Goal: Task Accomplishment & Management: Manage account settings

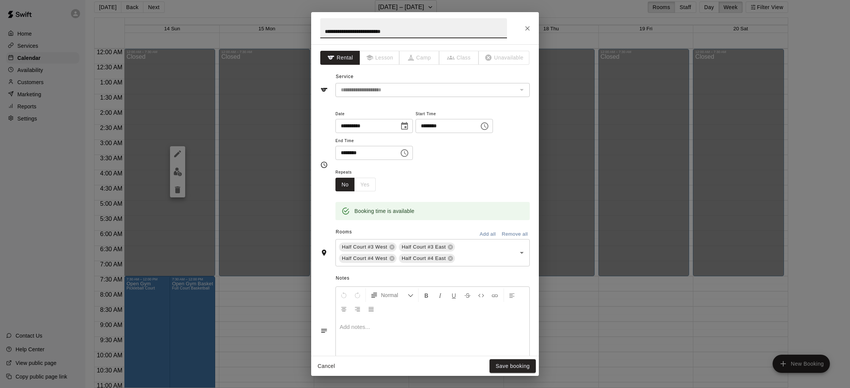
scroll to position [388, 0]
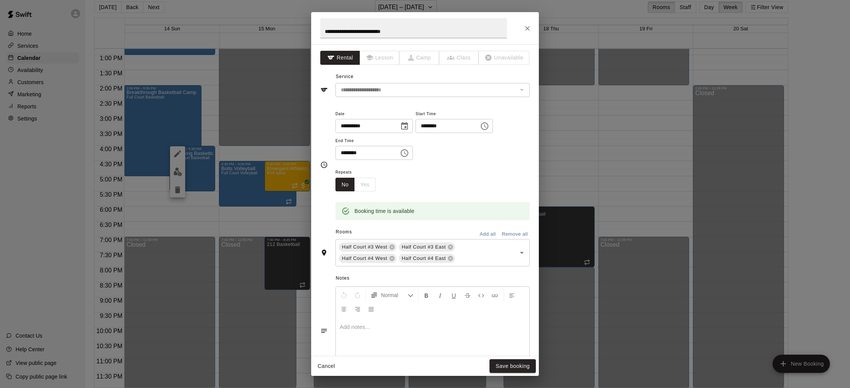
click at [243, 103] on div "**********" at bounding box center [425, 194] width 850 height 388
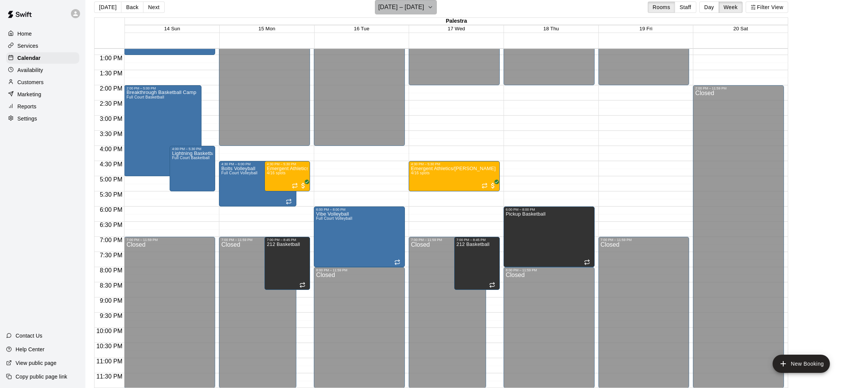
click at [390, 2] on h6 "September 14 – 20" at bounding box center [401, 7] width 46 height 11
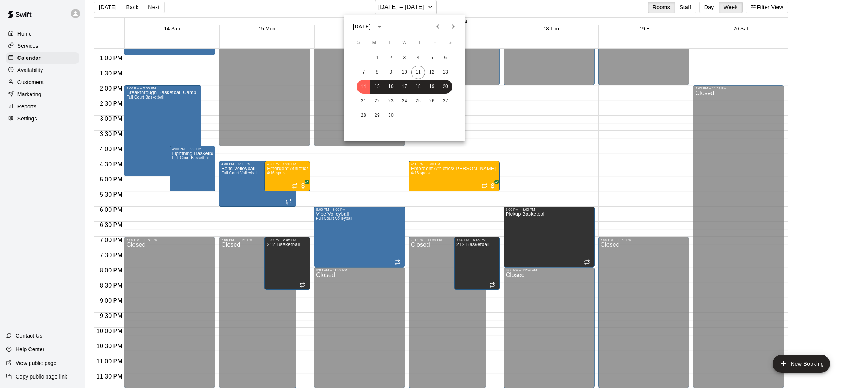
click at [442, 24] on icon "Previous month" at bounding box center [437, 26] width 9 height 9
click at [450, 30] on icon "Next month" at bounding box center [452, 26] width 9 height 9
click at [392, 74] on button "9" at bounding box center [391, 73] width 14 height 14
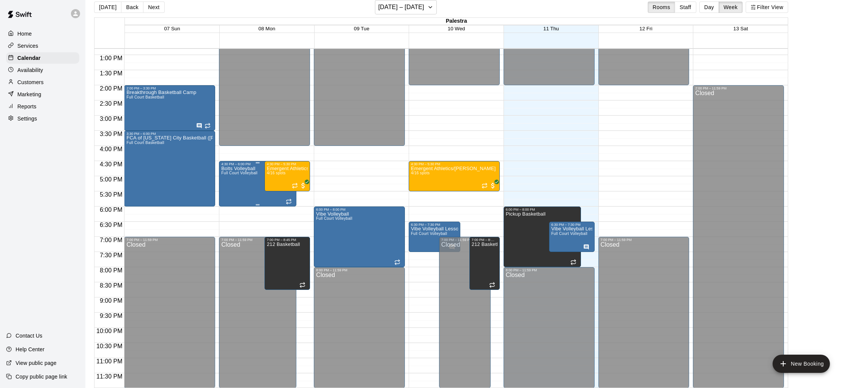
click at [232, 187] on div "Bolts Volleyball Full Court Volleyball" at bounding box center [239, 360] width 36 height 388
click at [413, 9] on div at bounding box center [425, 194] width 850 height 388
click at [414, 8] on h6 "September 07 – 13" at bounding box center [401, 7] width 46 height 11
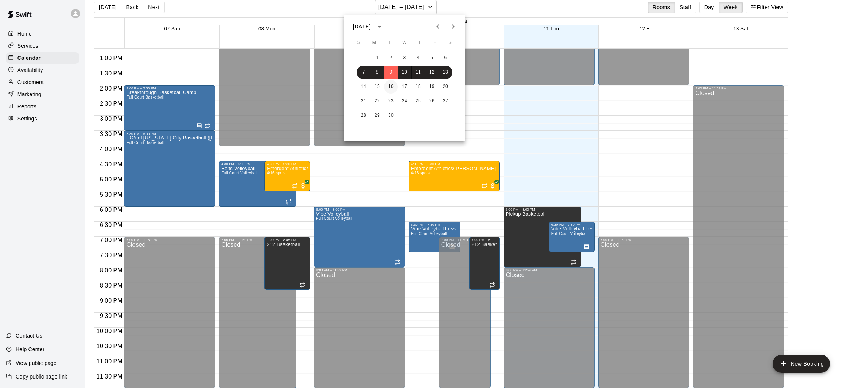
click at [387, 87] on button "16" at bounding box center [391, 87] width 14 height 14
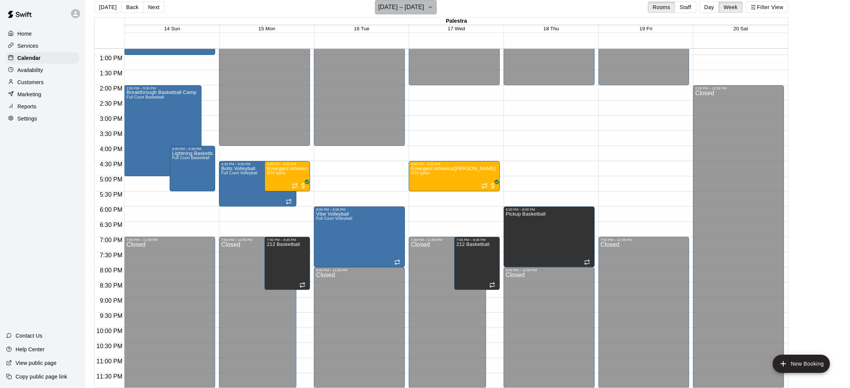
click at [405, 9] on h6 "September 14 – 20" at bounding box center [401, 7] width 46 height 11
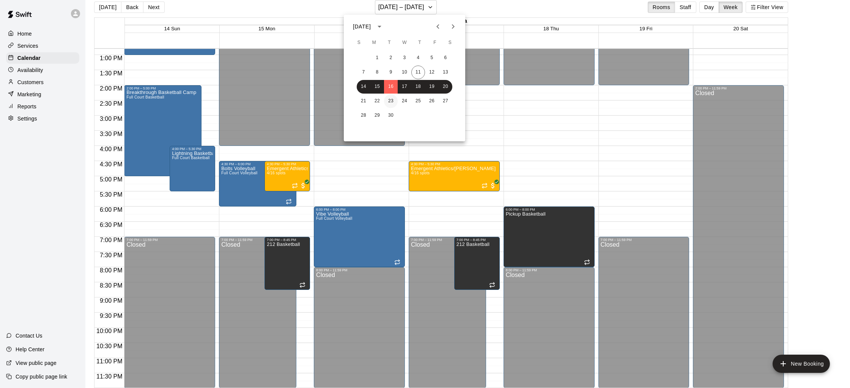
click at [392, 97] on button "23" at bounding box center [391, 101] width 14 height 14
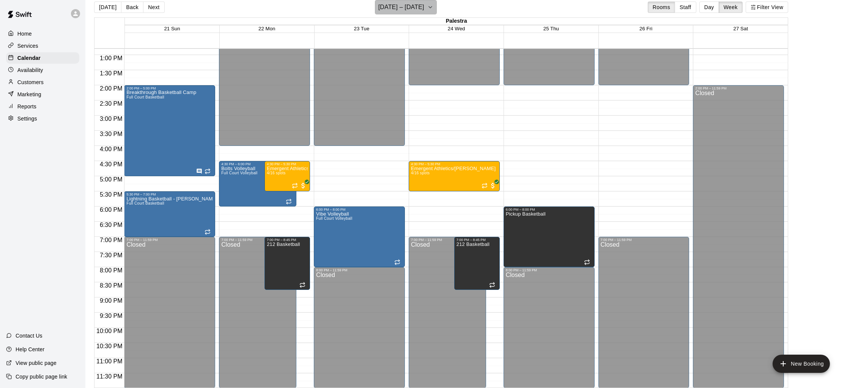
click at [413, 9] on h6 "September 21 – 27" at bounding box center [401, 7] width 46 height 11
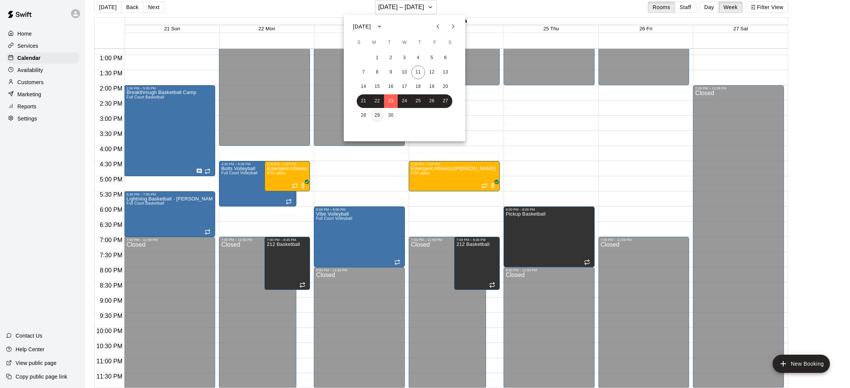
click at [377, 116] on button "29" at bounding box center [377, 116] width 14 height 14
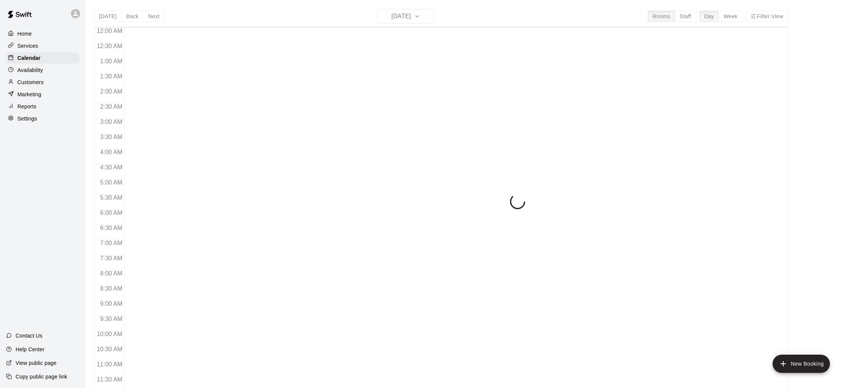
scroll to position [328, 0]
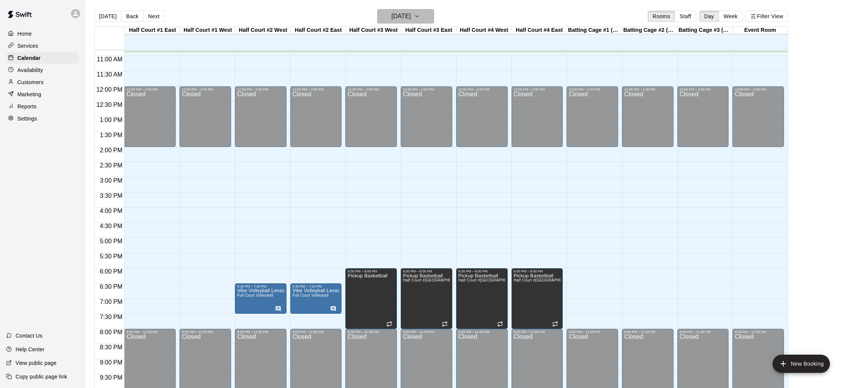
click at [394, 19] on h6 "[DATE]" at bounding box center [400, 16] width 19 height 11
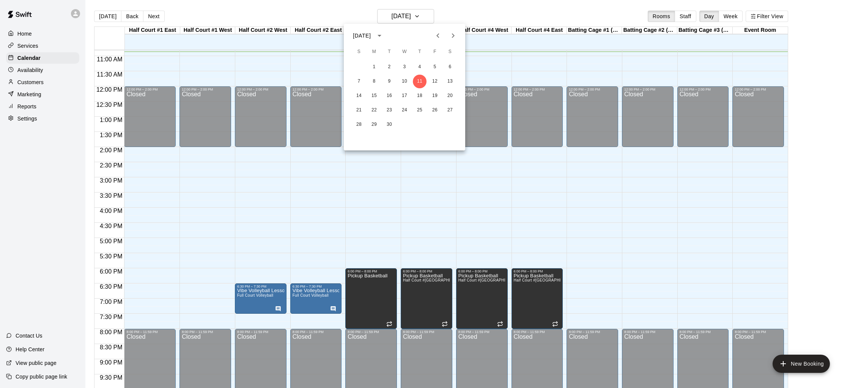
click at [442, 34] on icon "Previous month" at bounding box center [437, 35] width 9 height 9
click at [389, 125] on button "26" at bounding box center [389, 125] width 14 height 14
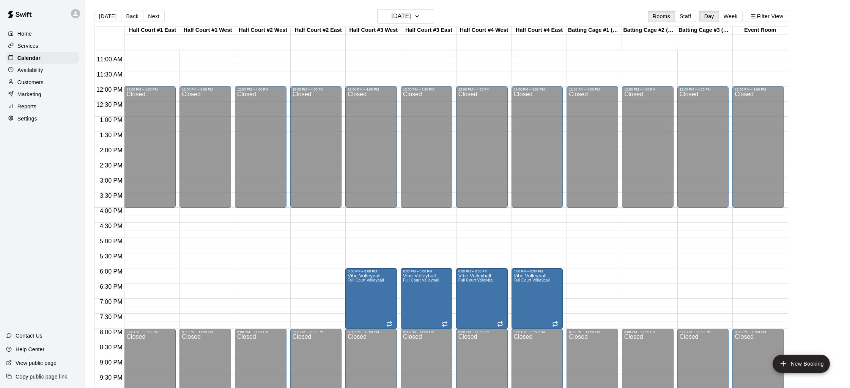
click at [401, 26] on div "[DATE] Back [DATE][DATE] Rooms Staff Day Week Filter View" at bounding box center [441, 17] width 694 height 17
click at [400, 20] on h6 "[DATE]" at bounding box center [400, 16] width 19 height 11
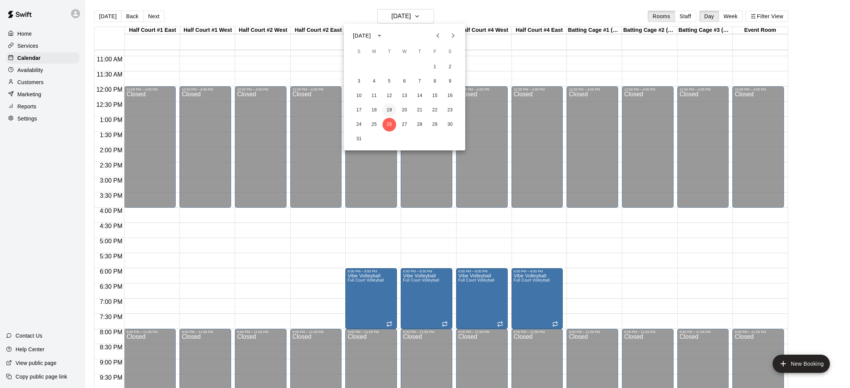
click at [388, 109] on button "19" at bounding box center [389, 111] width 14 height 14
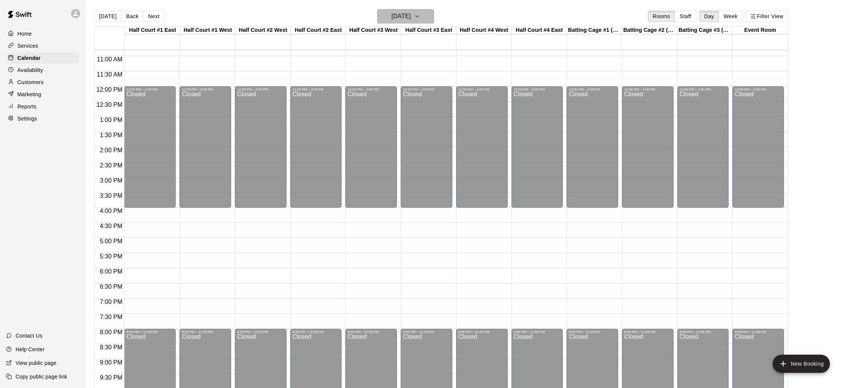
click at [411, 14] on h6 "[DATE]" at bounding box center [400, 16] width 19 height 11
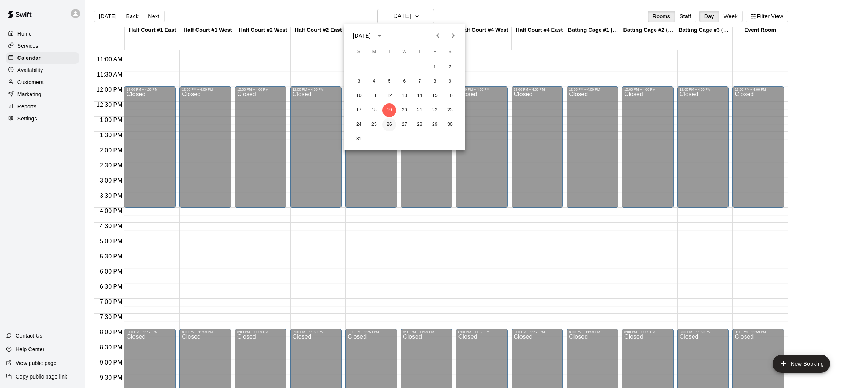
click at [390, 122] on button "26" at bounding box center [389, 125] width 14 height 14
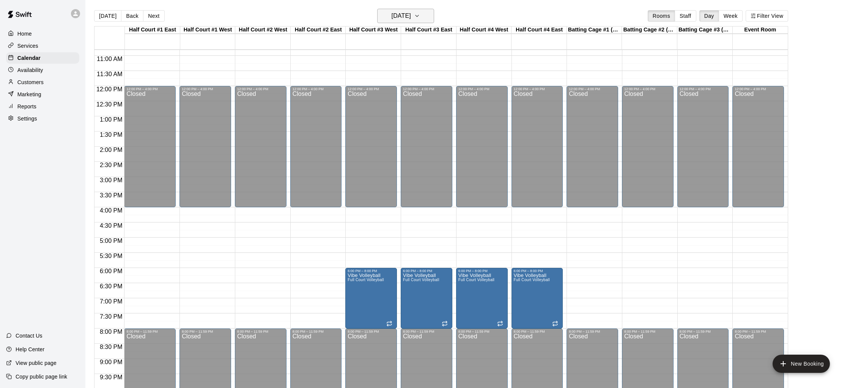
scroll to position [1, 0]
click at [411, 14] on h6 "[DATE]" at bounding box center [400, 15] width 19 height 11
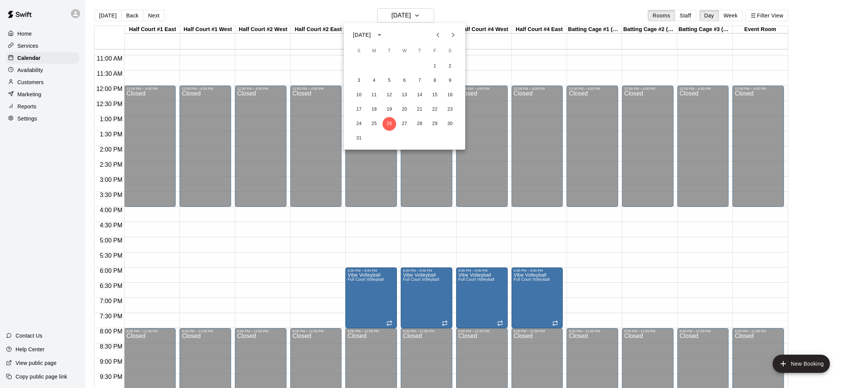
click at [467, 319] on div at bounding box center [425, 194] width 850 height 388
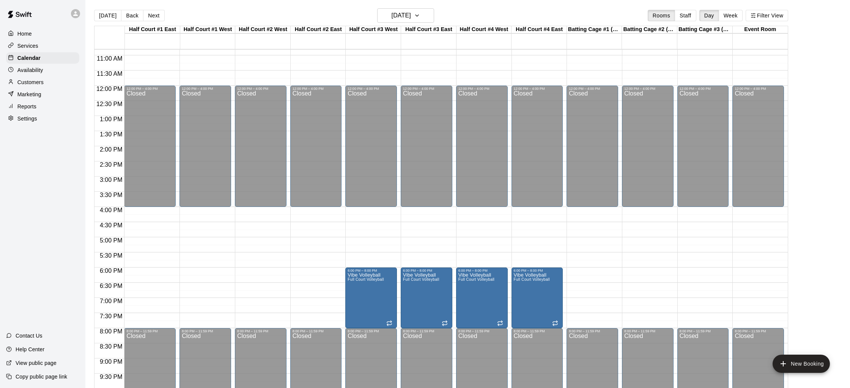
click at [465, 321] on button "delete" at bounding box center [465, 316] width 15 height 15
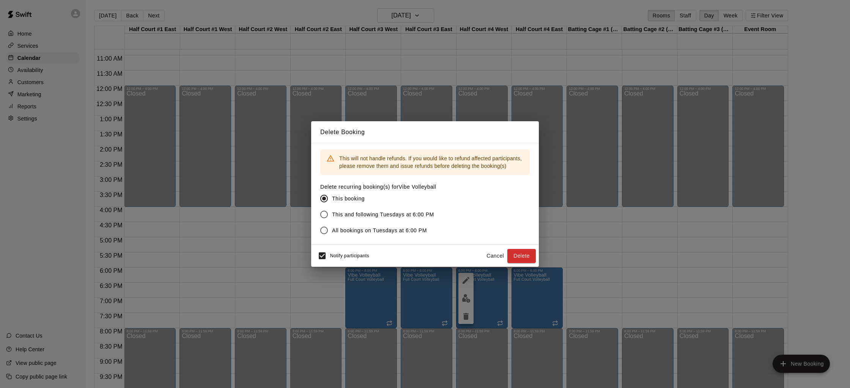
click at [498, 255] on button "Cancel" at bounding box center [495, 256] width 24 height 14
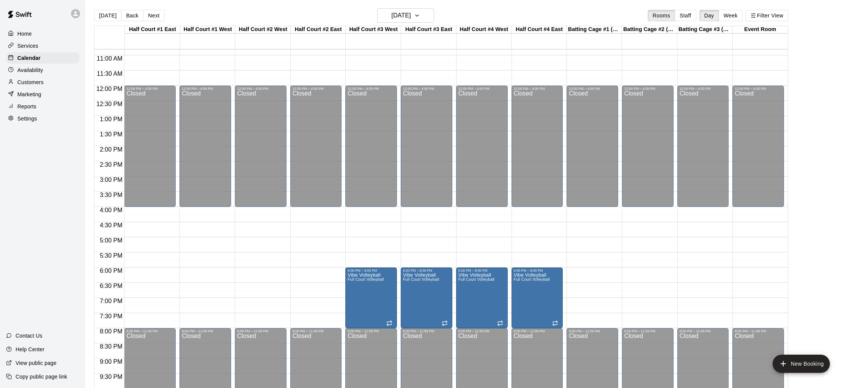
click at [435, 278] on div at bounding box center [425, 194] width 850 height 388
click at [431, 281] on span "Full Court Volleyball" at bounding box center [421, 280] width 36 height 4
click at [410, 288] on icon "edit" at bounding box center [410, 285] width 9 height 9
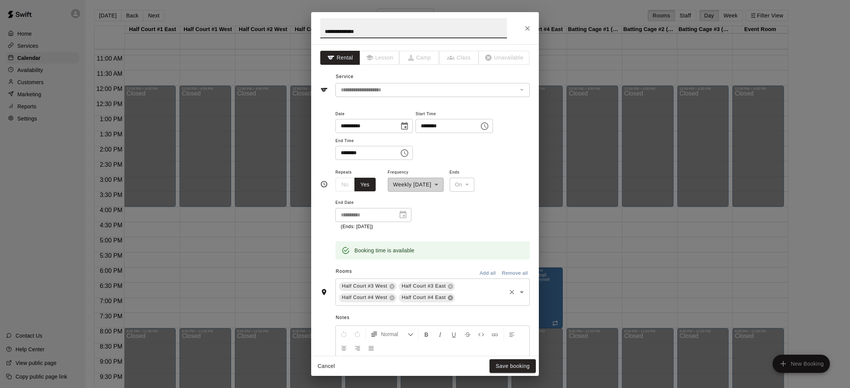
click at [448, 297] on icon at bounding box center [450, 297] width 5 height 5
click at [389, 295] on icon at bounding box center [392, 298] width 6 height 6
click at [500, 365] on button "Save booking" at bounding box center [512, 367] width 46 height 14
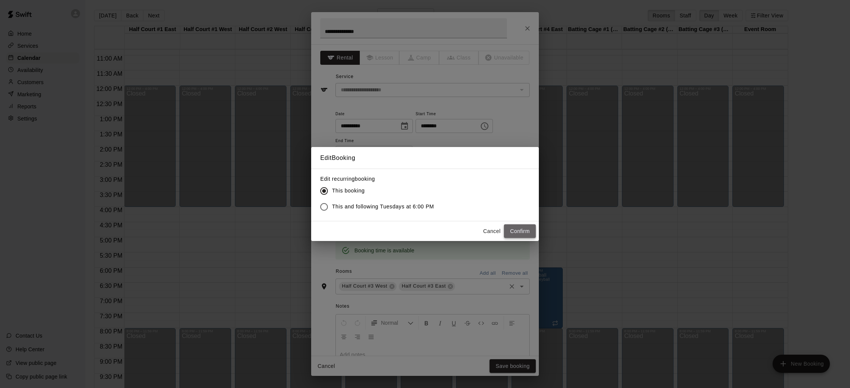
click at [515, 226] on button "Confirm" at bounding box center [520, 232] width 32 height 14
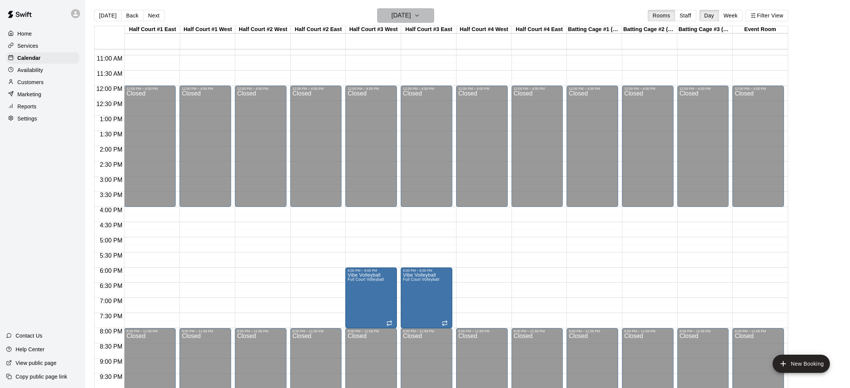
click at [411, 14] on h6 "[DATE]" at bounding box center [400, 15] width 19 height 11
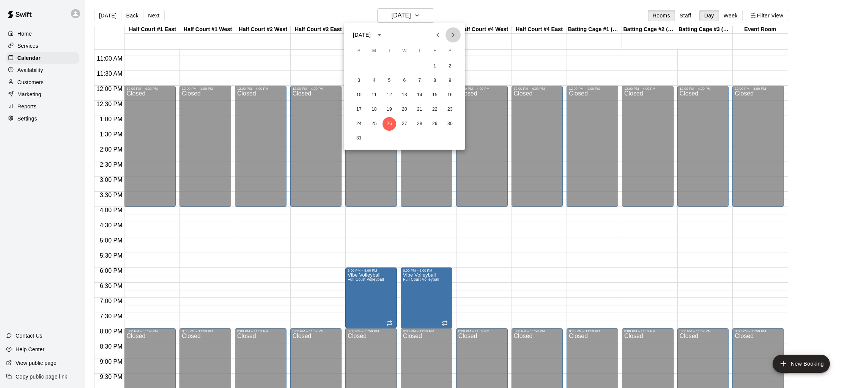
click at [448, 34] on button "Next month" at bounding box center [452, 34] width 15 height 15
click at [390, 68] on button "2" at bounding box center [389, 67] width 14 height 14
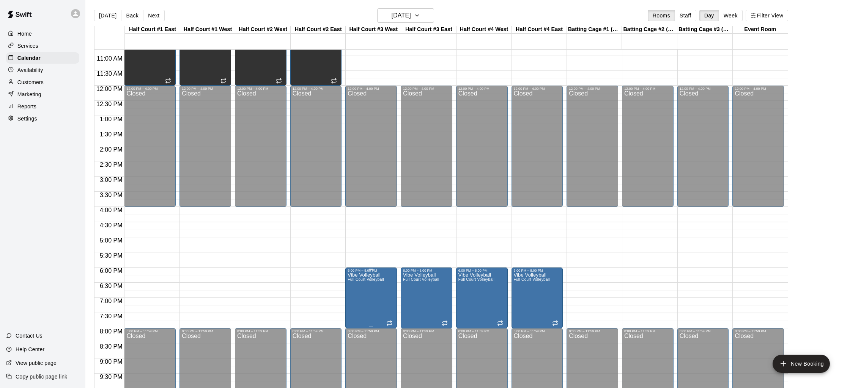
click at [357, 319] on icon "delete" at bounding box center [355, 316] width 5 height 7
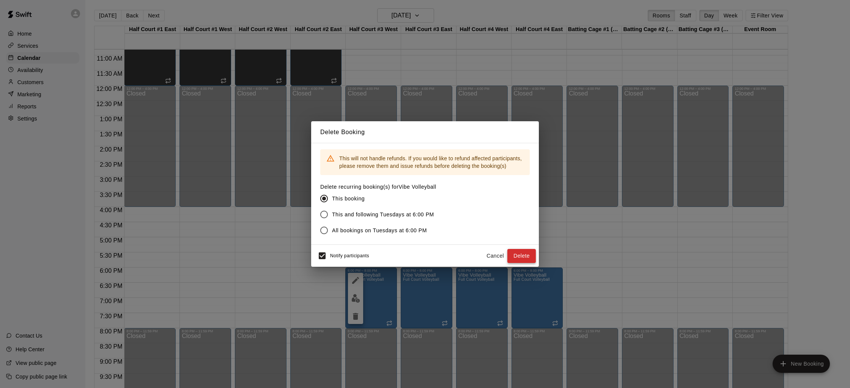
click at [515, 253] on button "Delete" at bounding box center [521, 256] width 28 height 14
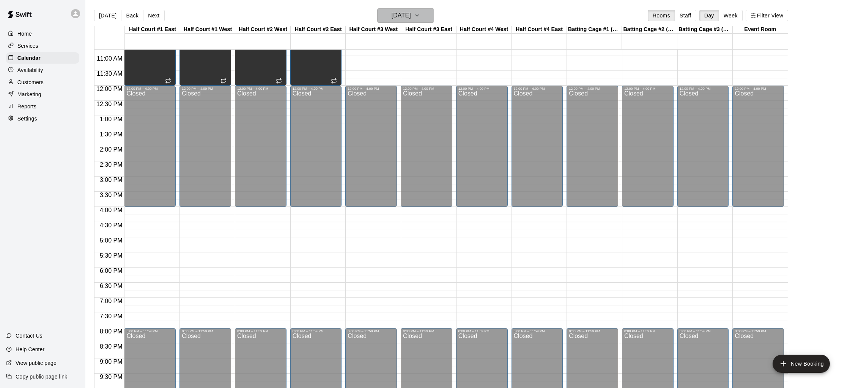
click at [411, 14] on h6 "[DATE]" at bounding box center [400, 15] width 19 height 11
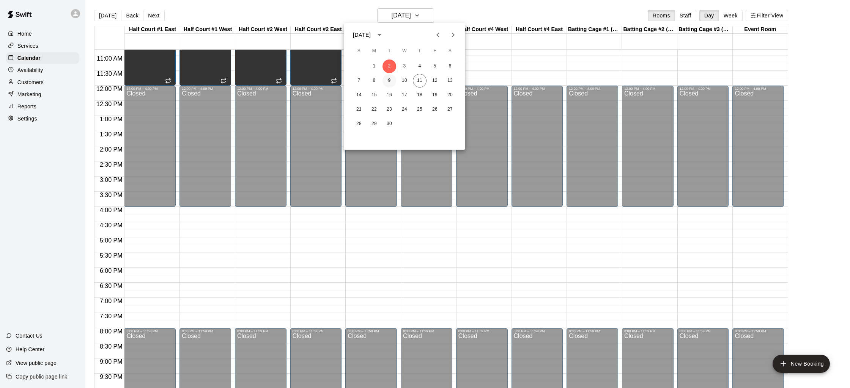
click at [392, 80] on button "9" at bounding box center [389, 81] width 14 height 14
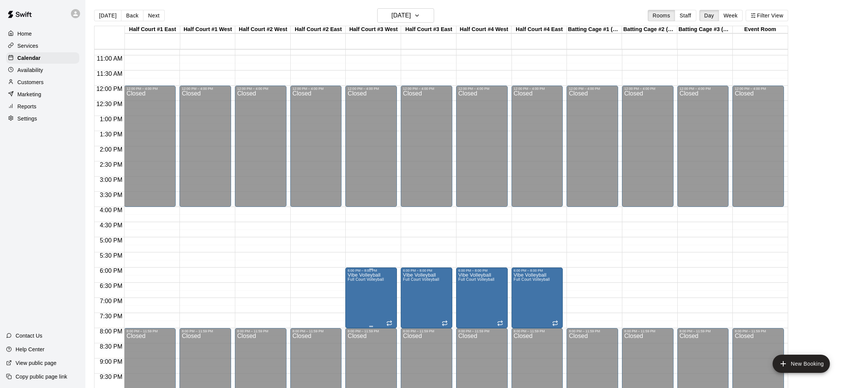
click at [377, 275] on p "Vibe Volleyball" at bounding box center [365, 275] width 36 height 0
click at [355, 320] on icon "delete" at bounding box center [355, 319] width 5 height 7
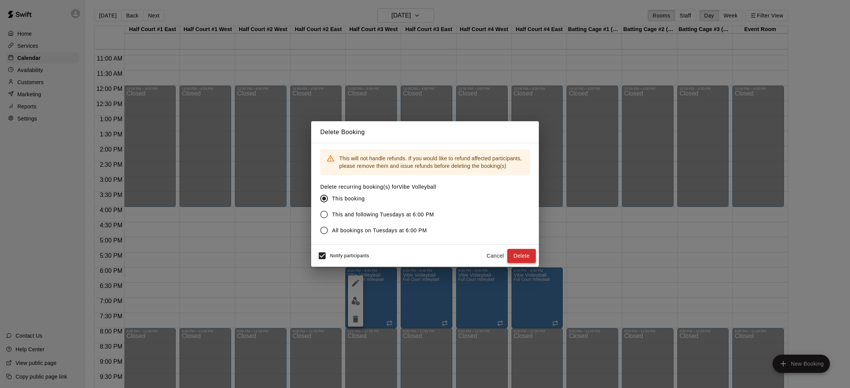
click at [529, 257] on button "Delete" at bounding box center [521, 256] width 28 height 14
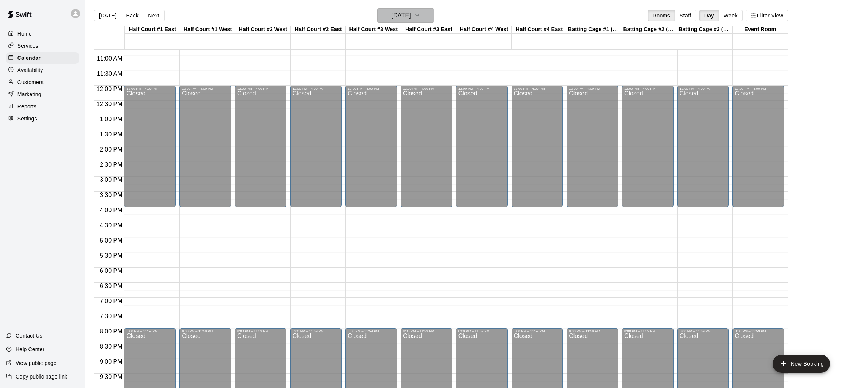
click at [402, 18] on h6 "[DATE]" at bounding box center [400, 15] width 19 height 11
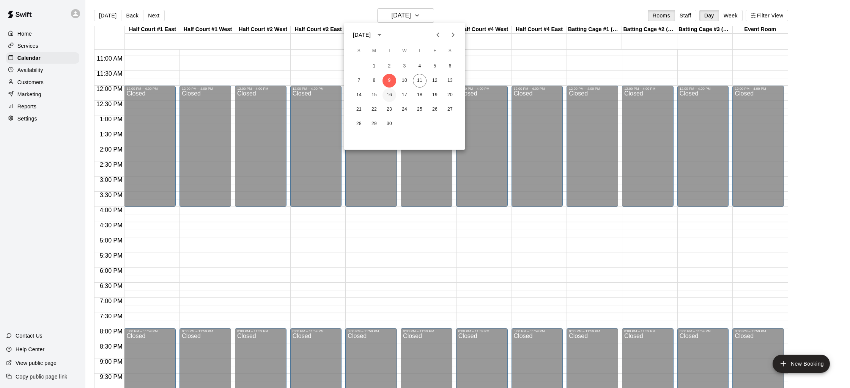
click at [388, 97] on button "16" at bounding box center [389, 95] width 14 height 14
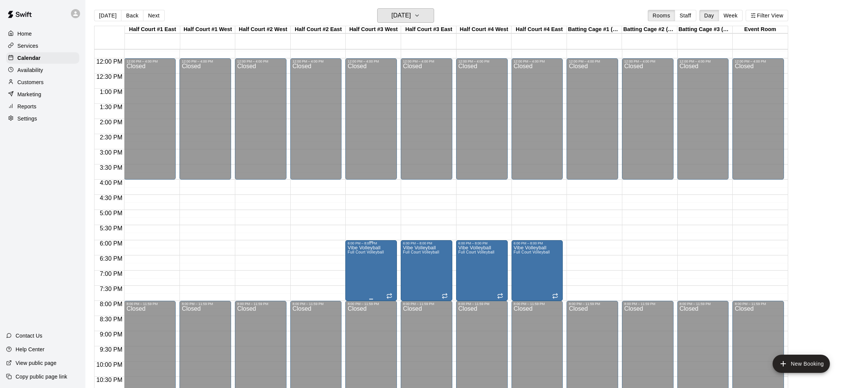
scroll to position [358, 0]
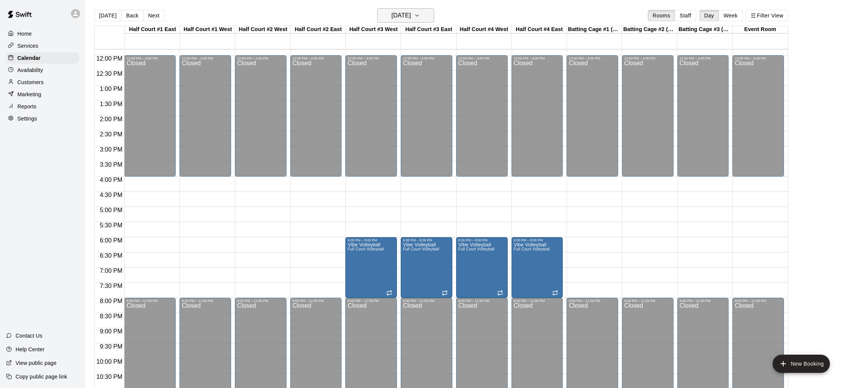
click at [399, 20] on h6 "[DATE]" at bounding box center [400, 15] width 19 height 11
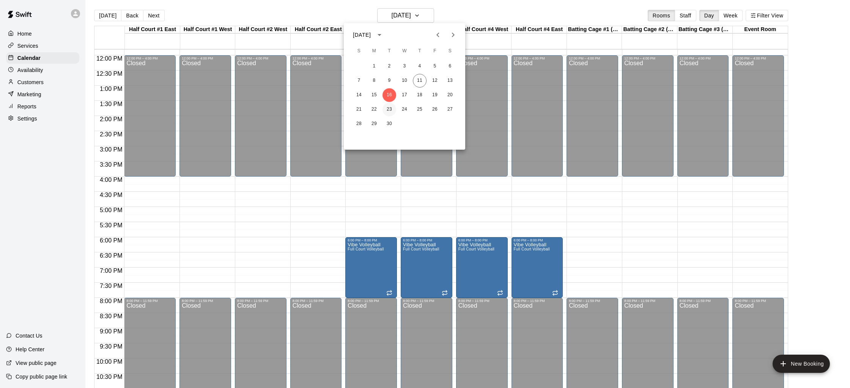
click at [387, 110] on button "23" at bounding box center [389, 110] width 14 height 14
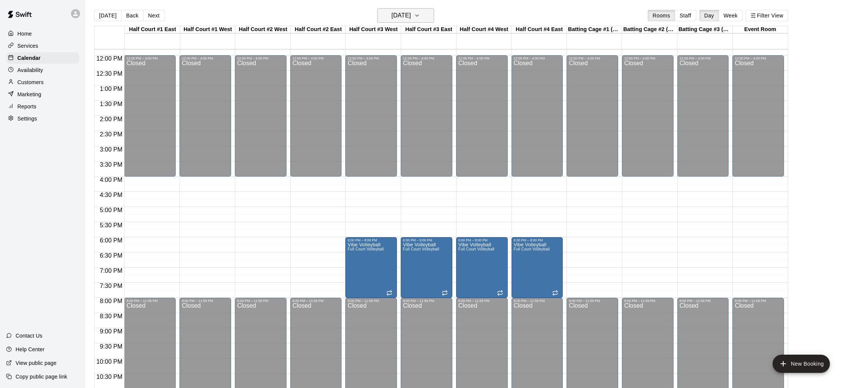
click at [411, 13] on h6 "[DATE]" at bounding box center [400, 15] width 19 height 11
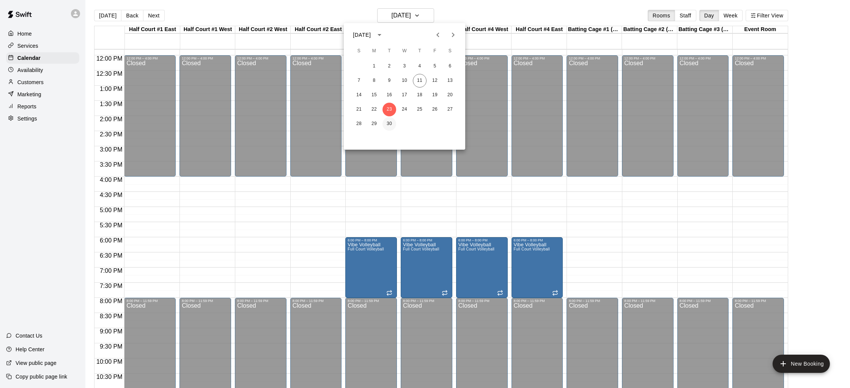
click at [390, 123] on button "30" at bounding box center [389, 124] width 14 height 14
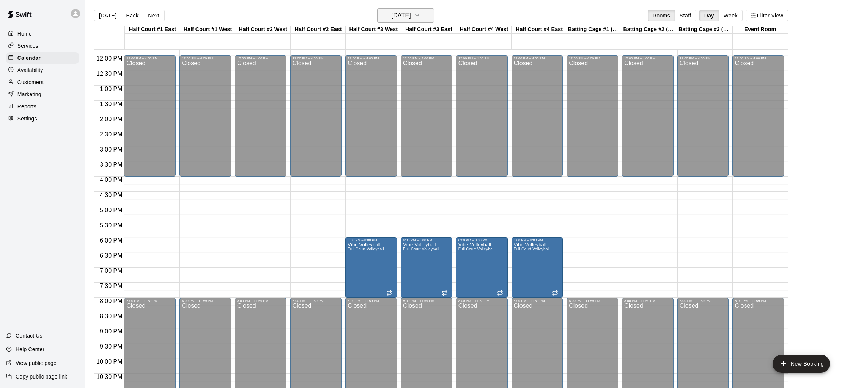
click at [394, 21] on button "[DATE]" at bounding box center [405, 15] width 57 height 14
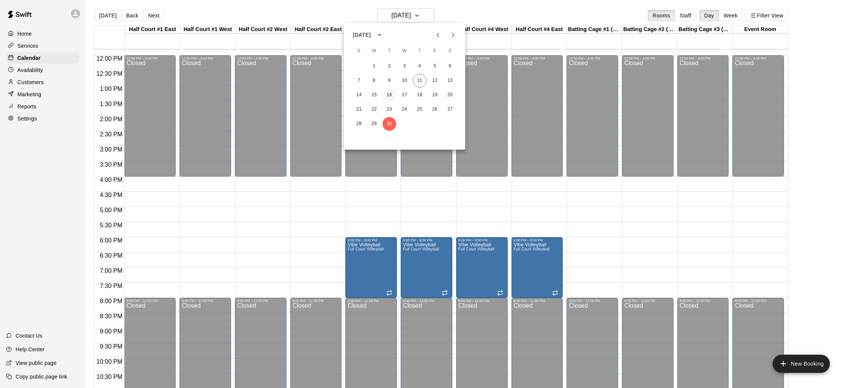
click at [384, 93] on button "16" at bounding box center [389, 95] width 14 height 14
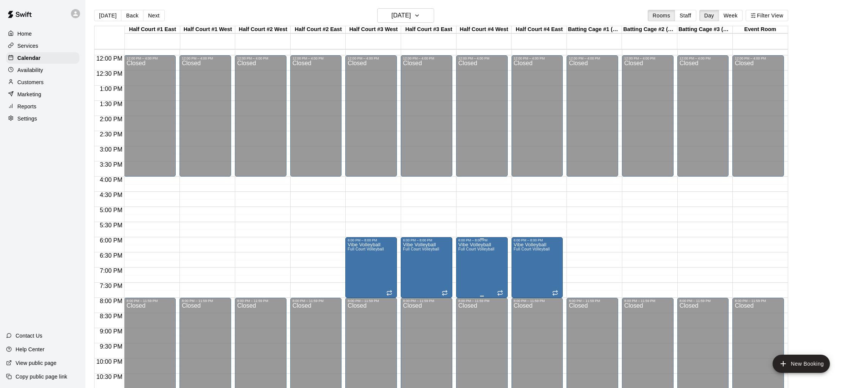
click at [442, 212] on div at bounding box center [425, 194] width 850 height 388
click at [391, 19] on h6 "[DATE]" at bounding box center [400, 15] width 19 height 11
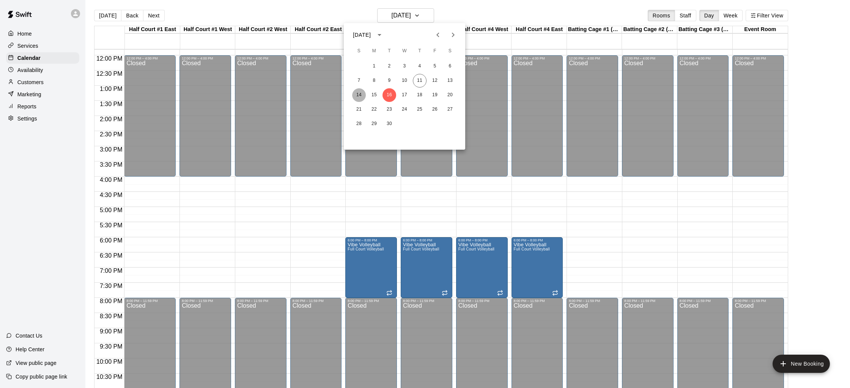
click at [358, 93] on button "14" at bounding box center [359, 95] width 14 height 14
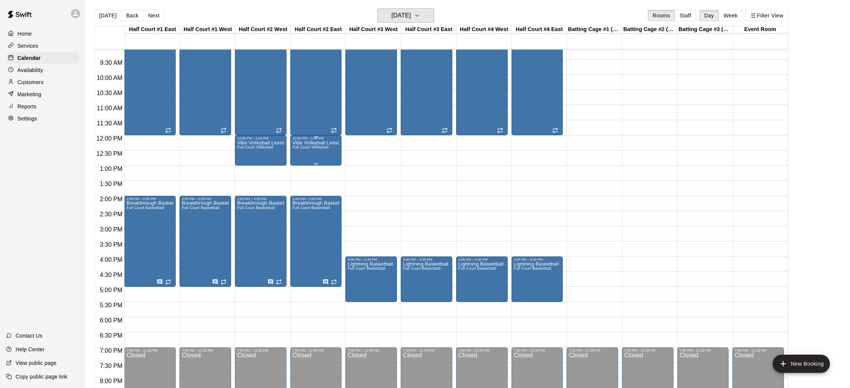
scroll to position [262, 0]
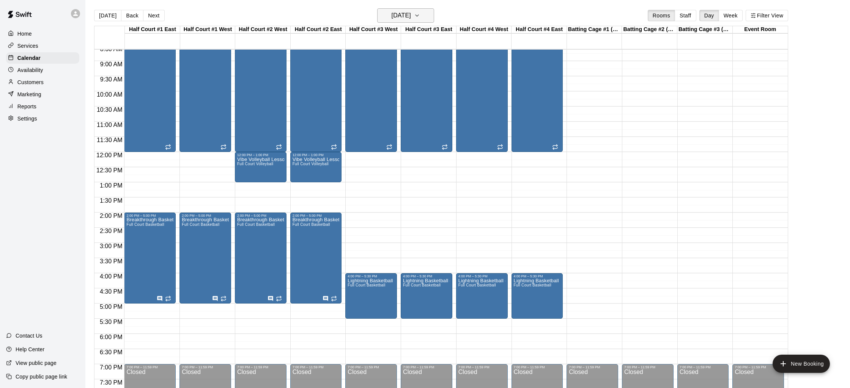
click at [407, 15] on h6 "[DATE]" at bounding box center [400, 15] width 19 height 11
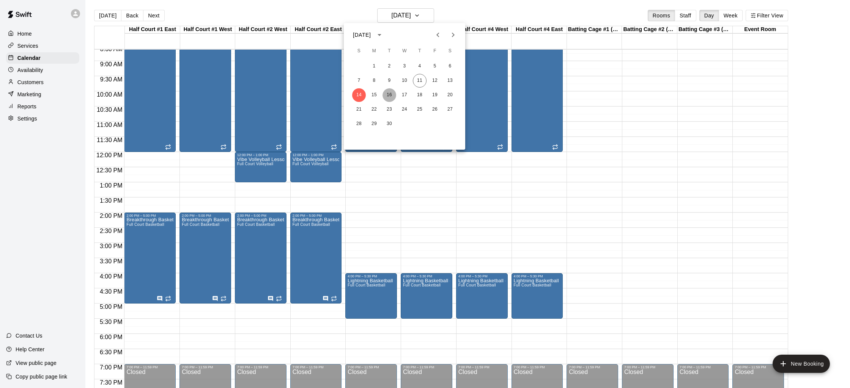
click at [383, 96] on button "16" at bounding box center [389, 95] width 14 height 14
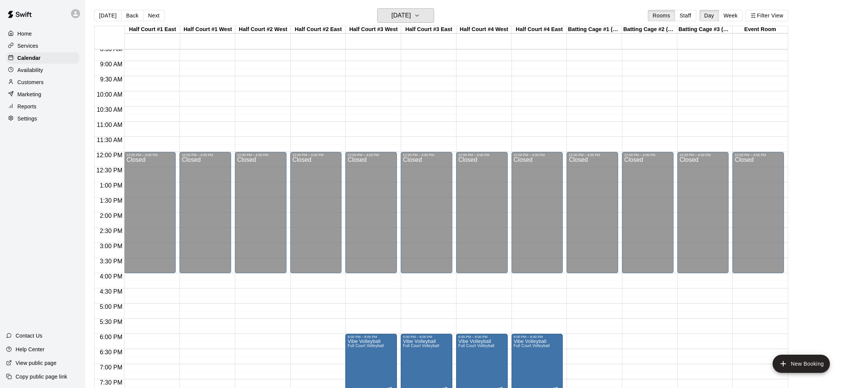
scroll to position [351, 0]
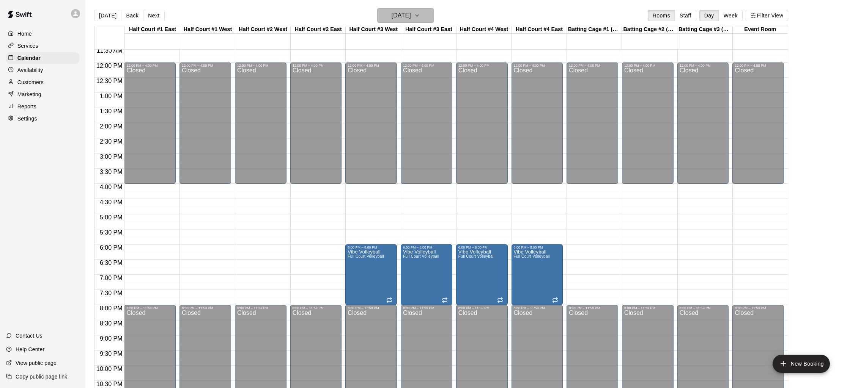
click at [409, 21] on h6 "[DATE]" at bounding box center [400, 15] width 19 height 11
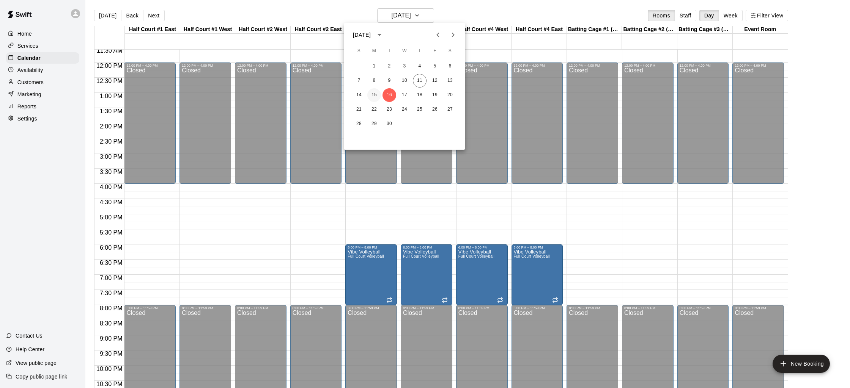
click at [377, 93] on button "15" at bounding box center [374, 95] width 14 height 14
